Goal: Task Accomplishment & Management: Use online tool/utility

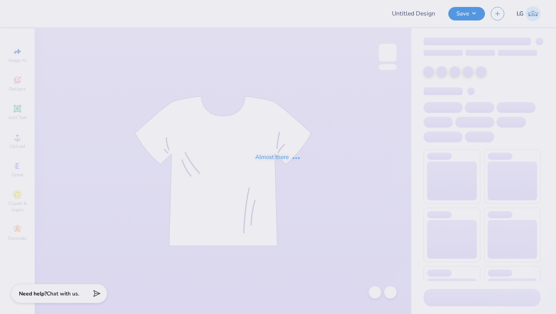
type input "Recruitment"
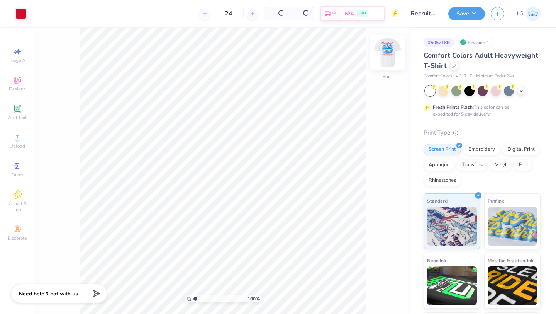
click at [381, 56] on img at bounding box center [387, 52] width 31 height 31
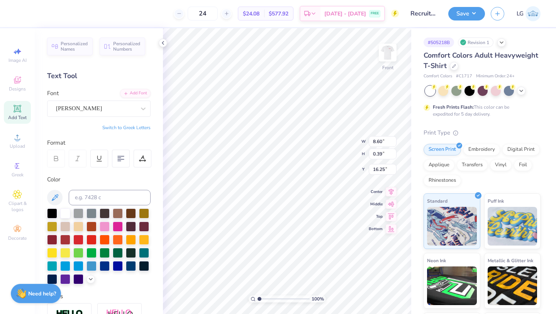
type textarea "A"
type textarea "EPSILON RHO CHAPTER"
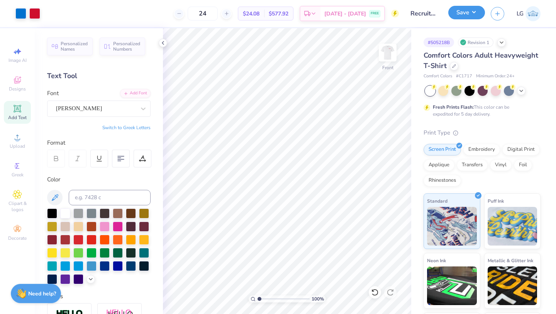
click at [465, 14] on button "Save" at bounding box center [466, 13] width 37 height 14
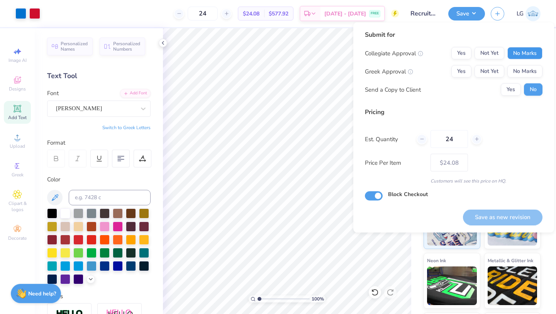
click at [529, 52] on button "No Marks" at bounding box center [524, 53] width 35 height 12
click at [526, 71] on button "No Marks" at bounding box center [524, 71] width 35 height 12
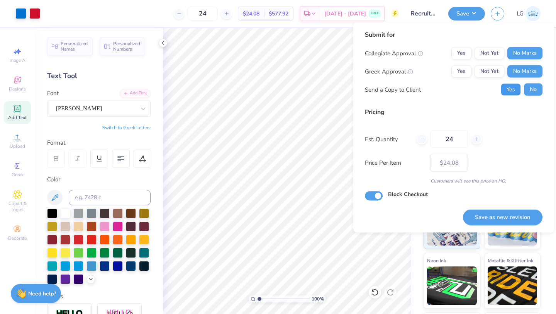
click at [511, 92] on button "Yes" at bounding box center [511, 89] width 20 height 12
click at [480, 213] on button "Save as new revision" at bounding box center [503, 217] width 80 height 16
type input "$24.08"
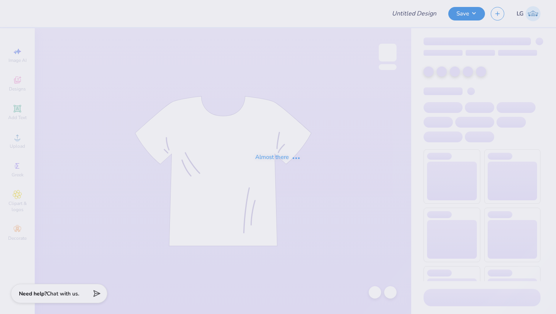
type input "Recruitment"
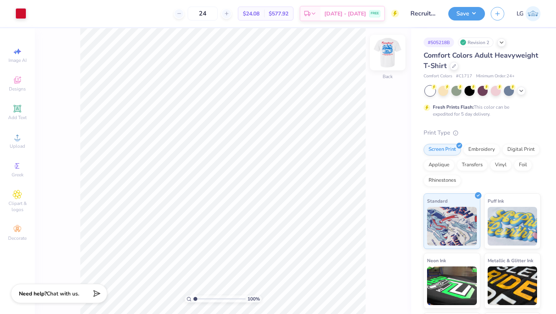
click at [387, 47] on img at bounding box center [387, 52] width 31 height 31
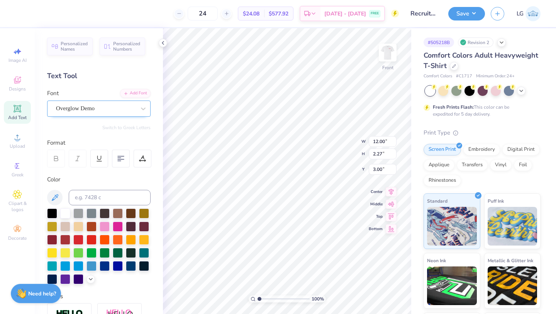
click at [82, 110] on div "Overglow Demo" at bounding box center [95, 108] width 81 height 12
copy div
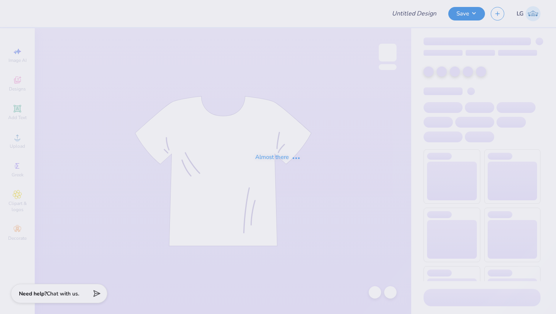
type input "FREE"
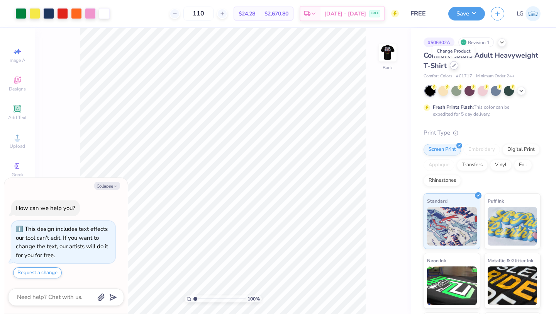
click at [451, 66] on div at bounding box center [454, 65] width 8 height 8
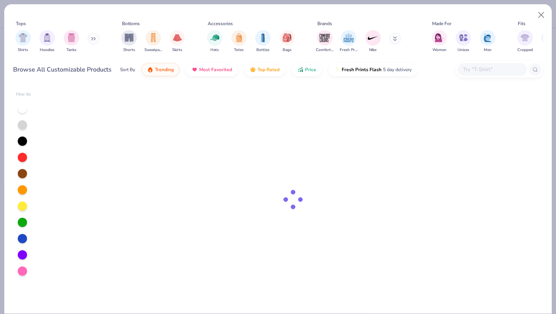
type textarea "x"
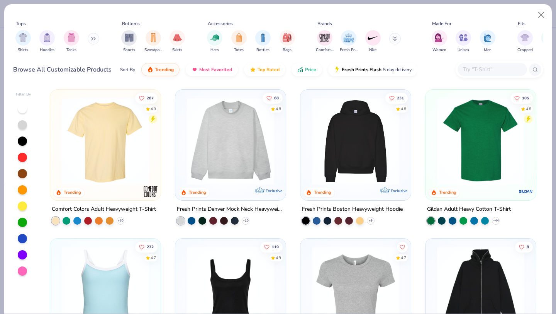
click at [485, 74] on div at bounding box center [492, 69] width 69 height 13
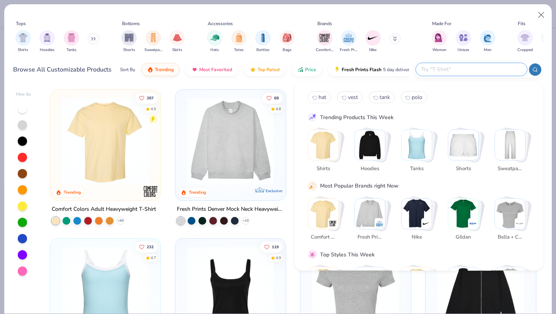
click at [485, 74] on div at bounding box center [471, 69] width 111 height 13
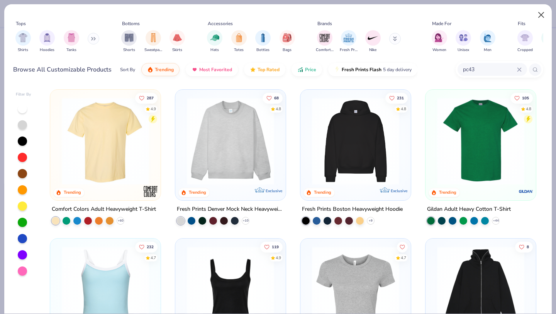
type input "pc43"
click at [538, 12] on button "Close" at bounding box center [541, 15] width 15 height 15
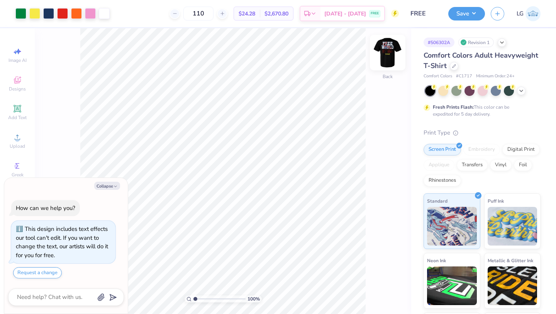
click at [381, 51] on img at bounding box center [387, 52] width 31 height 31
type textarea "x"
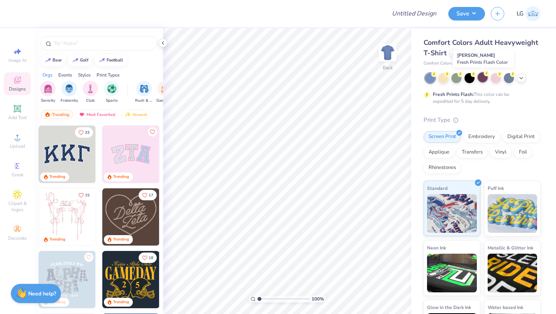
click at [485, 77] on div at bounding box center [483, 77] width 10 height 10
click at [520, 76] on icon at bounding box center [521, 77] width 6 height 6
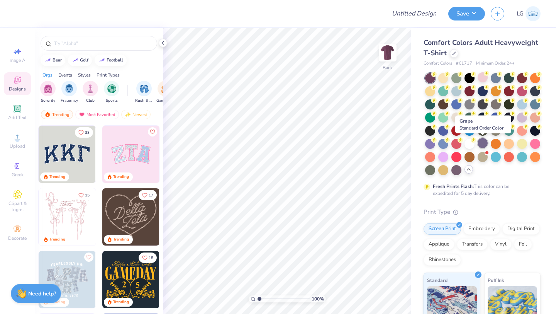
click at [483, 142] on div at bounding box center [483, 143] width 10 height 10
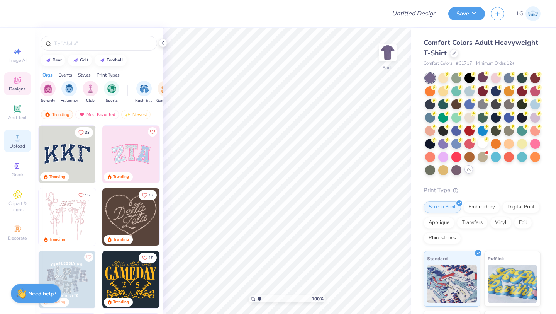
click at [15, 141] on icon at bounding box center [17, 136] width 9 height 9
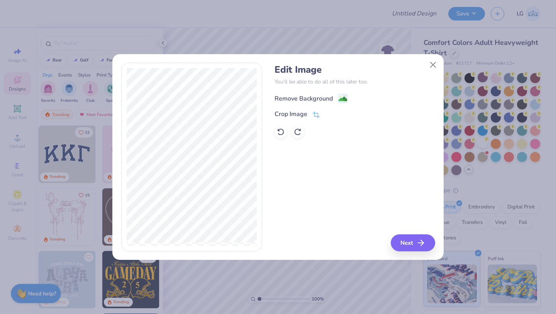
click at [305, 95] on div "Remove Background" at bounding box center [304, 98] width 58 height 9
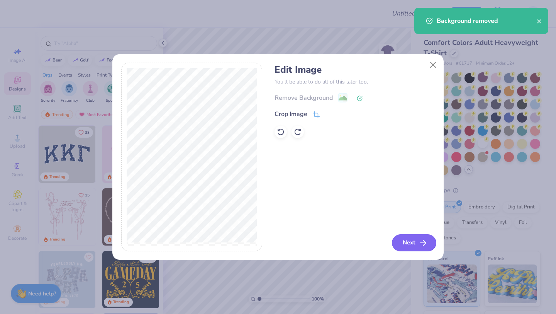
click at [401, 241] on button "Next" at bounding box center [414, 242] width 44 height 17
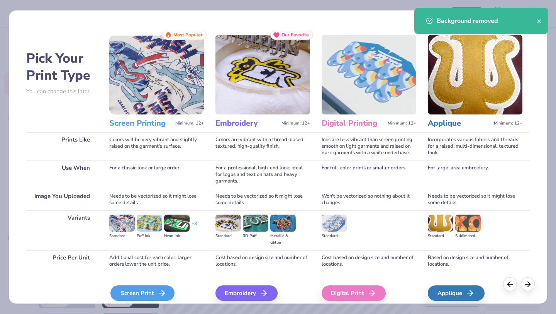
click at [162, 293] on line at bounding box center [161, 293] width 5 height 0
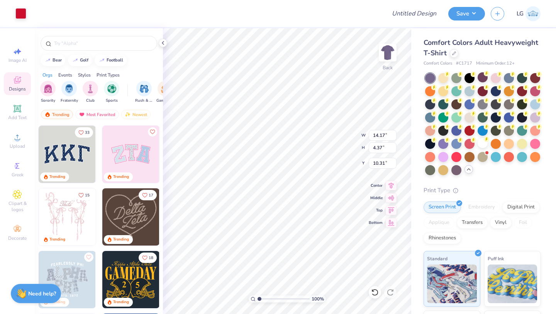
type input "4.06"
type input "1.25"
type input "3.00"
type input "5.12"
type input "1.58"
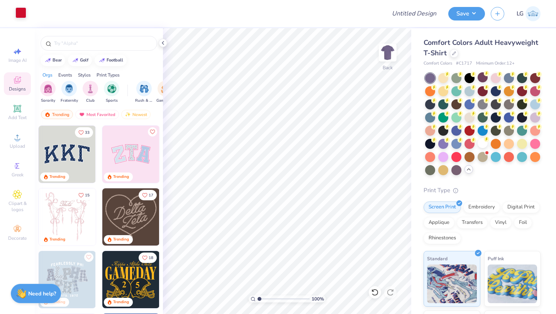
click at [24, 19] on div "Art colors" at bounding box center [13, 13] width 26 height 27
click at [21, 15] on div at bounding box center [20, 12] width 11 height 11
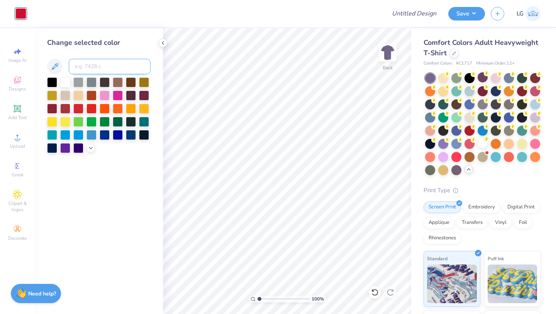
click at [83, 66] on input at bounding box center [110, 66] width 82 height 15
type input "7416"
click at [388, 59] on img at bounding box center [387, 52] width 31 height 31
click at [17, 138] on circle at bounding box center [17, 139] width 4 height 4
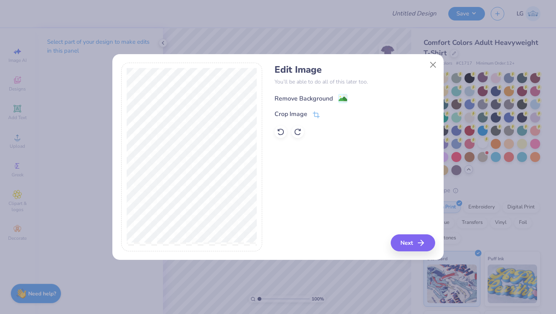
click at [302, 102] on div "Remove Background" at bounding box center [304, 98] width 58 height 9
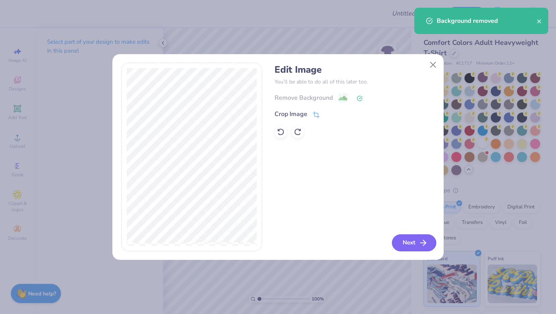
click at [408, 243] on button "Next" at bounding box center [414, 242] width 44 height 17
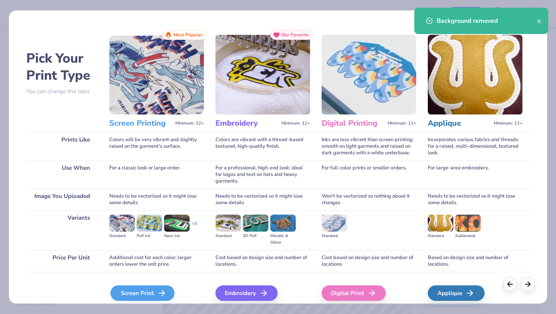
click at [142, 292] on div "Screen Print" at bounding box center [142, 292] width 64 height 15
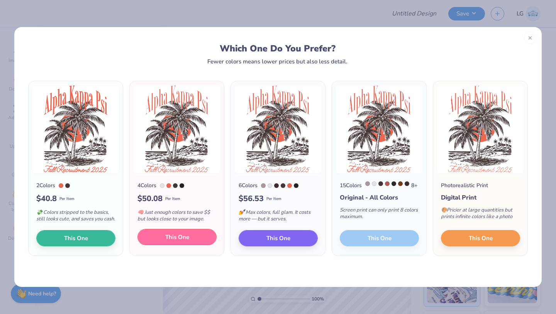
click at [184, 240] on span "This One" at bounding box center [177, 236] width 24 height 9
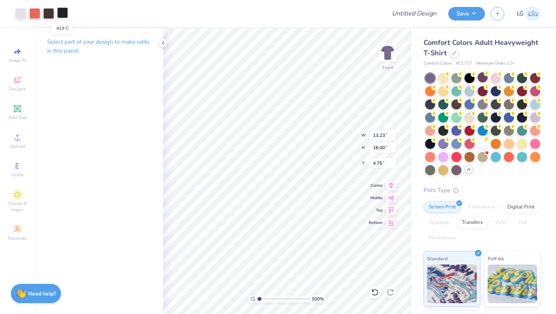
click at [67, 15] on div at bounding box center [62, 12] width 11 height 11
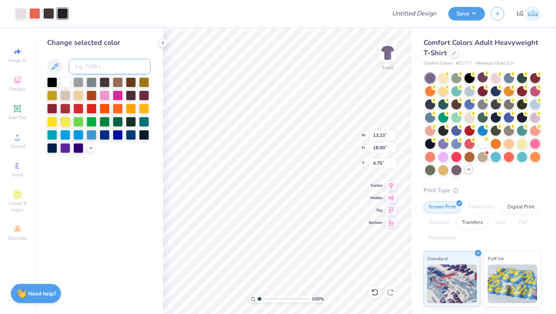
click at [87, 71] on input at bounding box center [110, 66] width 82 height 15
type input "439"
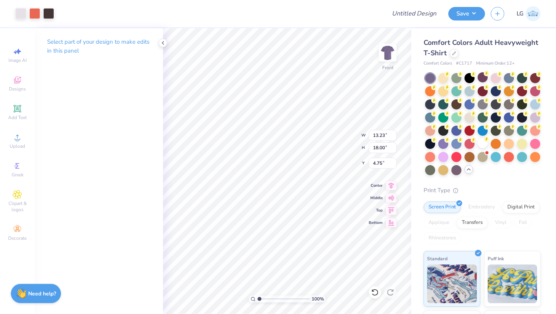
type input "11.79"
type input "16.04"
type input "3.36"
type input "9.78"
type input "13.32"
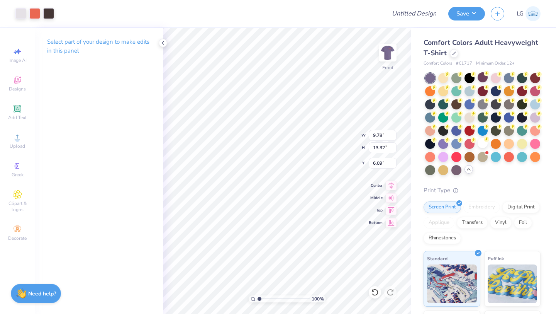
type input "3.00"
click at [465, 3] on div "Save LG" at bounding box center [502, 13] width 108 height 27
click at [463, 12] on button "Save" at bounding box center [466, 13] width 37 height 14
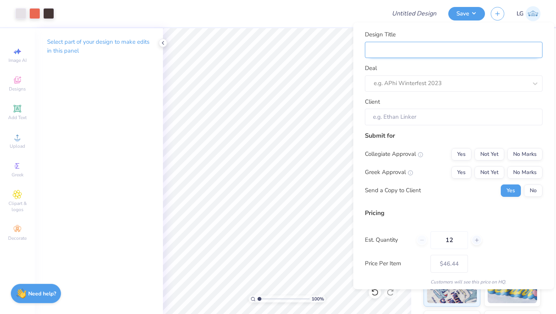
click at [530, 48] on input "Design Title" at bounding box center [454, 50] width 178 height 17
type input "3"
type input "31"
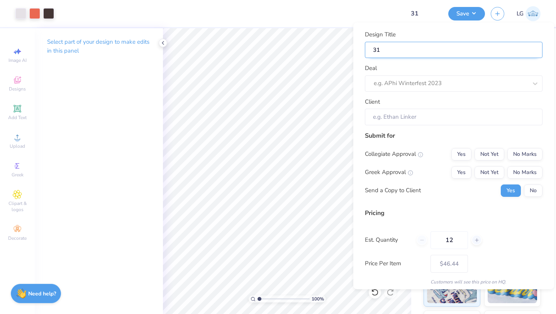
type input "3"
type input "U"
type input "Up"
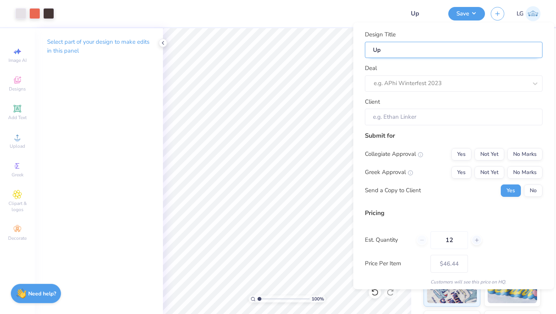
type input "Upd"
type input "Upda"
type input "Updat"
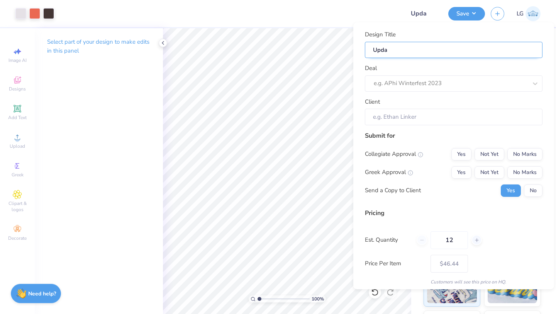
type input "Updat"
type input "Update"
type input "Updated"
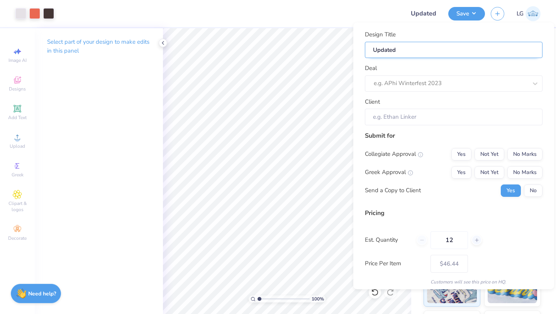
type input "Updated"
type input "Updated d"
type input "Updated de"
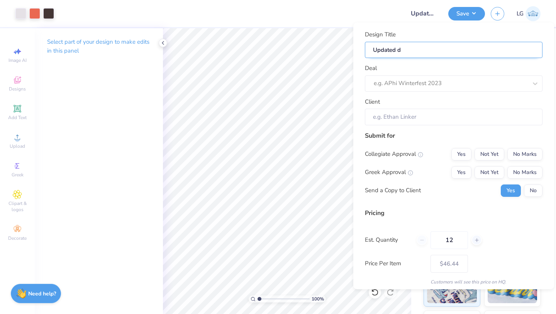
type input "Updated de"
type input "Updated des"
type input "Updated desi"
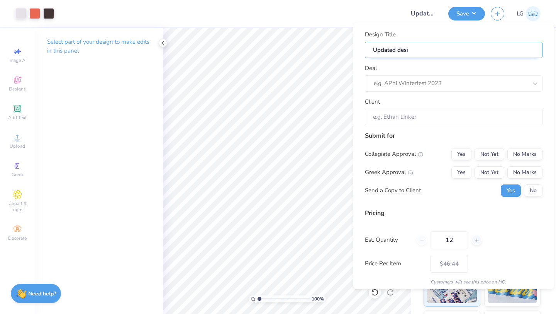
type input "Updated desig"
type input "Updated design"
click at [488, 90] on div "e.g. APhi Winterfest 2023" at bounding box center [454, 83] width 178 height 16
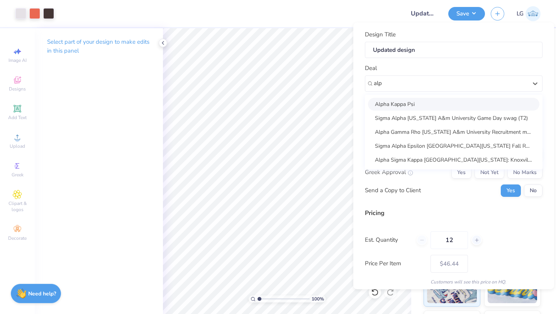
click at [409, 100] on div "Alpha Kappa Psi" at bounding box center [453, 104] width 171 height 13
type input "alp"
type input "[PERSON_NAME]"
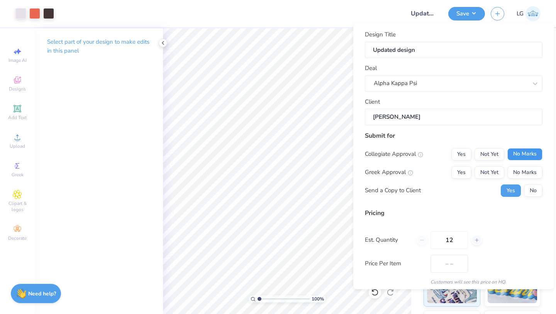
click at [513, 150] on button "No Marks" at bounding box center [524, 154] width 35 height 12
click at [525, 168] on button "No Marks" at bounding box center [524, 172] width 35 height 12
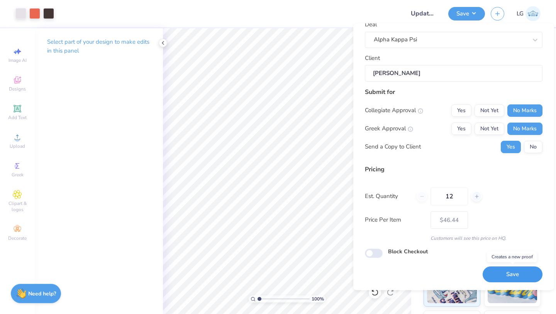
click at [505, 269] on button "Save" at bounding box center [513, 274] width 60 height 16
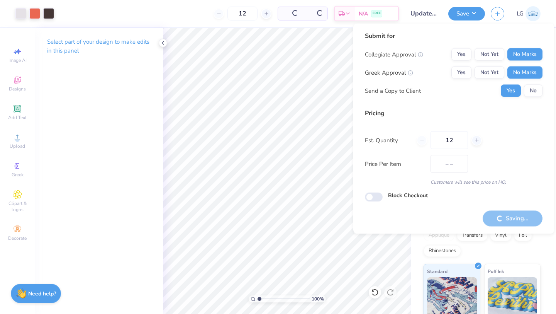
type input "$46.44"
